Goal: Information Seeking & Learning: Compare options

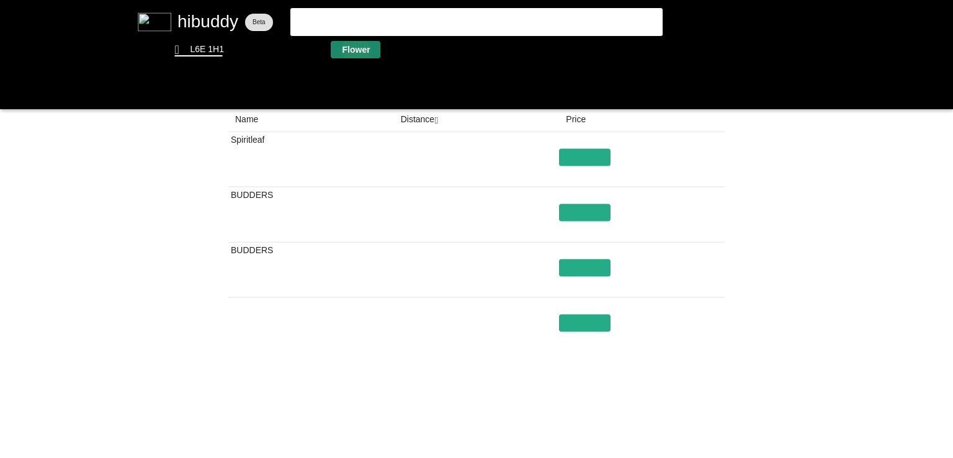
click at [356, 50] on flt-glass-pane at bounding box center [476, 229] width 953 height 458
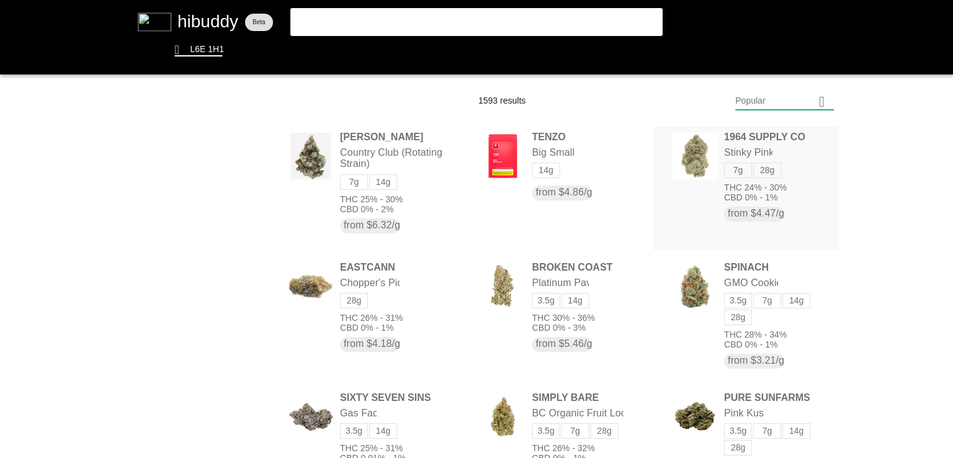
click at [734, 180] on flt-glass-pane at bounding box center [476, 229] width 953 height 458
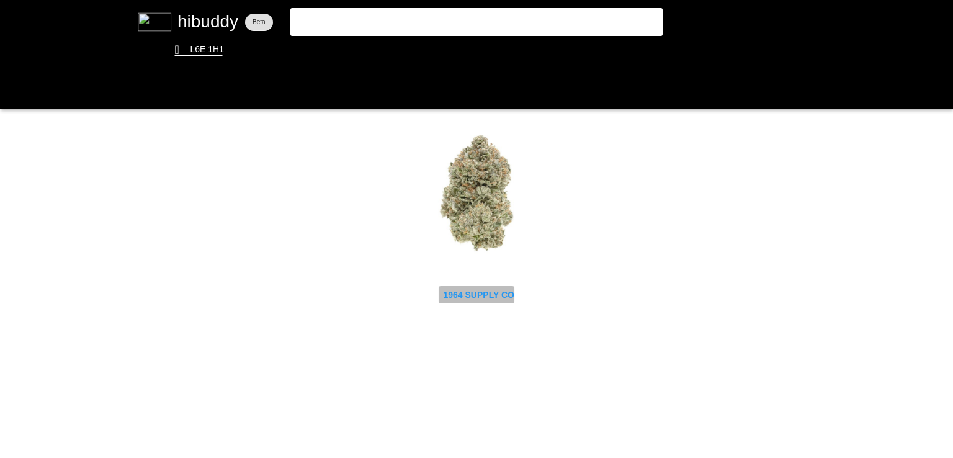
click at [489, 296] on flt-glass-pane at bounding box center [476, 229] width 953 height 458
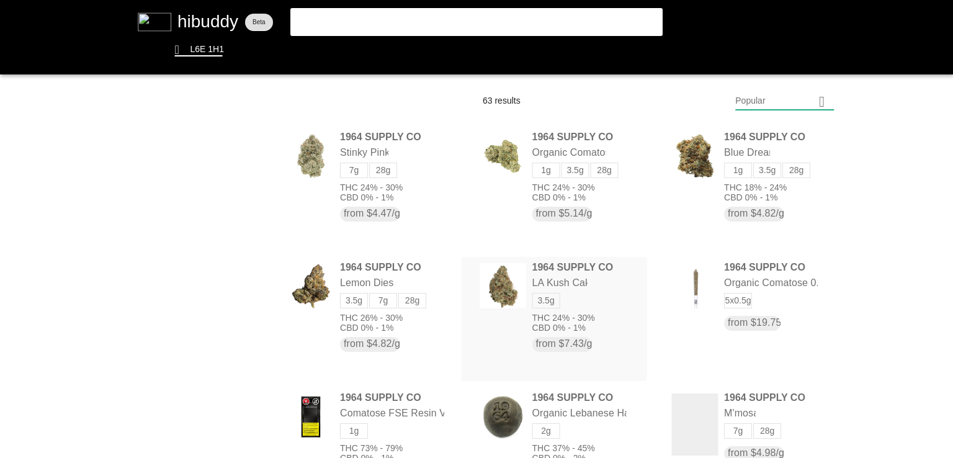
click at [489, 296] on flt-glass-pane at bounding box center [476, 229] width 953 height 458
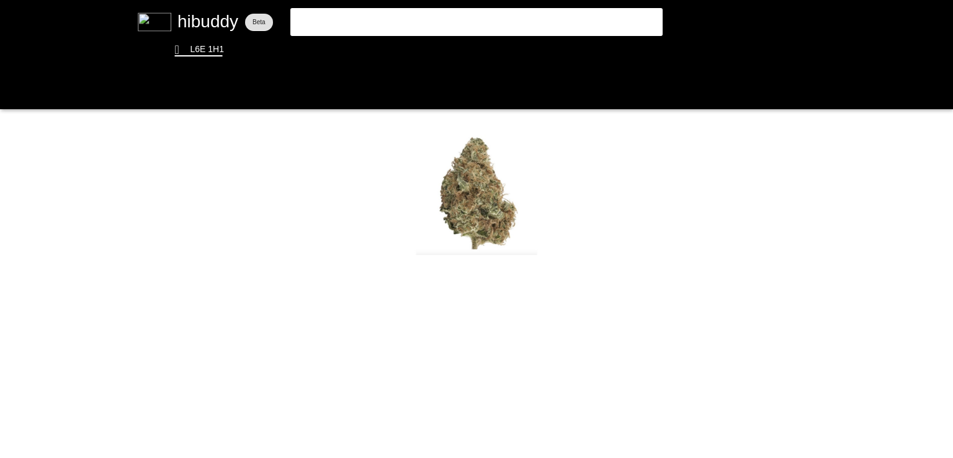
click at [483, 285] on flt-glass-pane at bounding box center [476, 229] width 953 height 458
click at [483, 296] on flt-glass-pane at bounding box center [476, 229] width 953 height 458
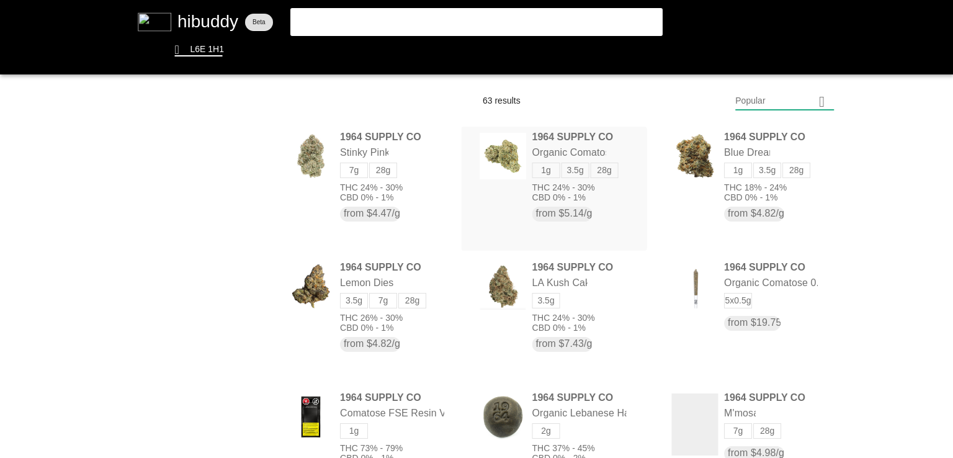
click at [539, 168] on flt-glass-pane at bounding box center [476, 229] width 953 height 458
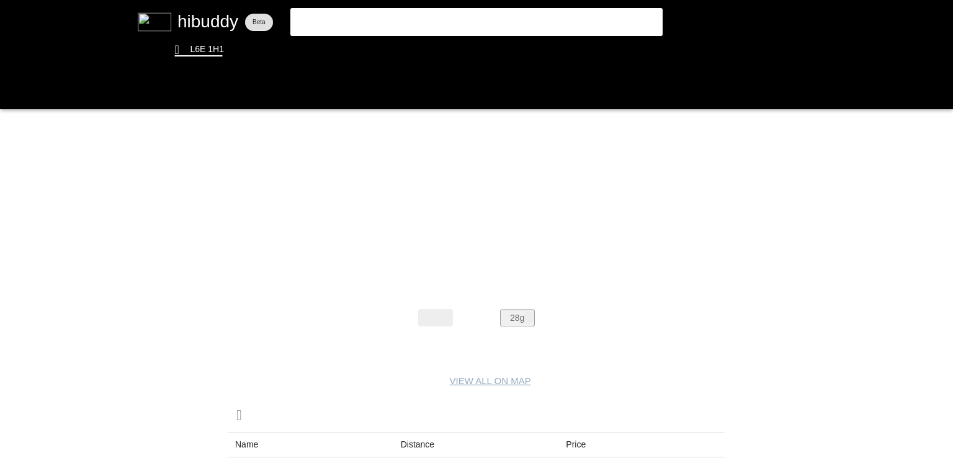
click at [529, 317] on flt-glass-pane at bounding box center [476, 229] width 953 height 458
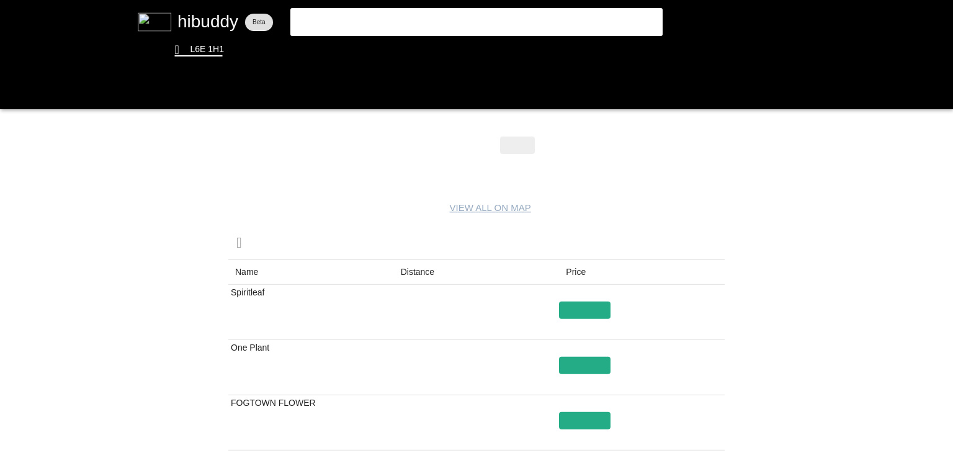
click at [422, 268] on flt-glass-pane at bounding box center [476, 229] width 953 height 458
